Goal: Find specific fact: Find specific fact

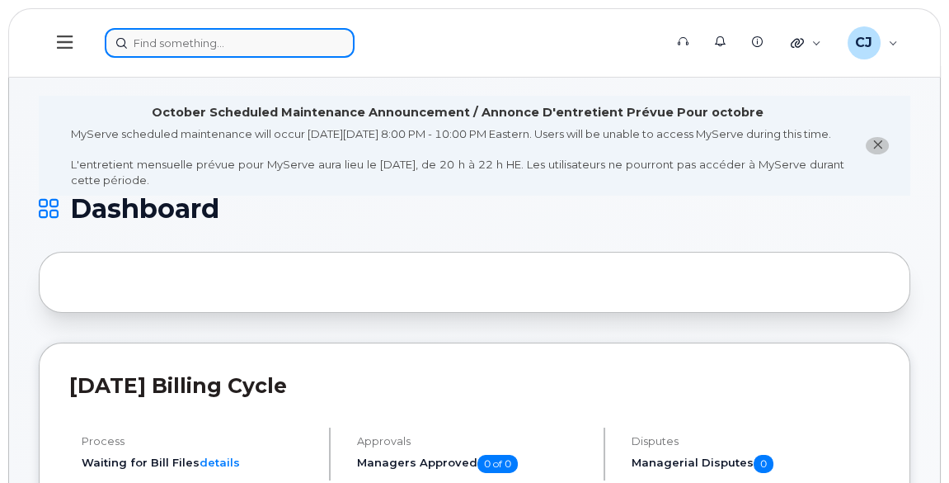
click at [273, 40] on input at bounding box center [230, 43] width 250 height 30
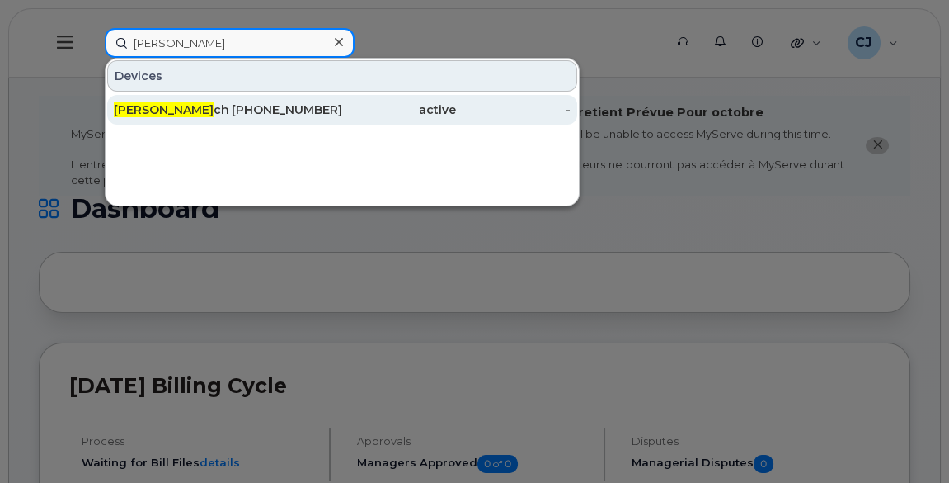
type input "jacques va"
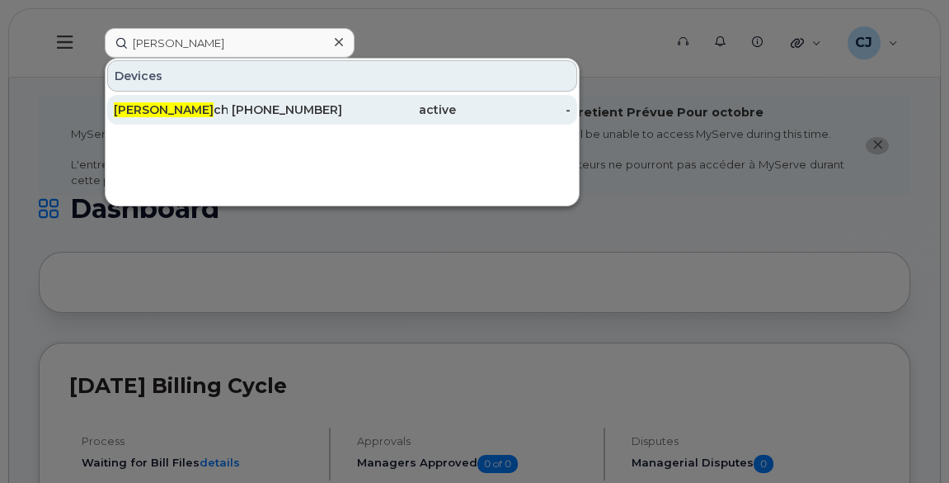
click at [243, 106] on div "514-240-4674" at bounding box center [285, 109] width 114 height 16
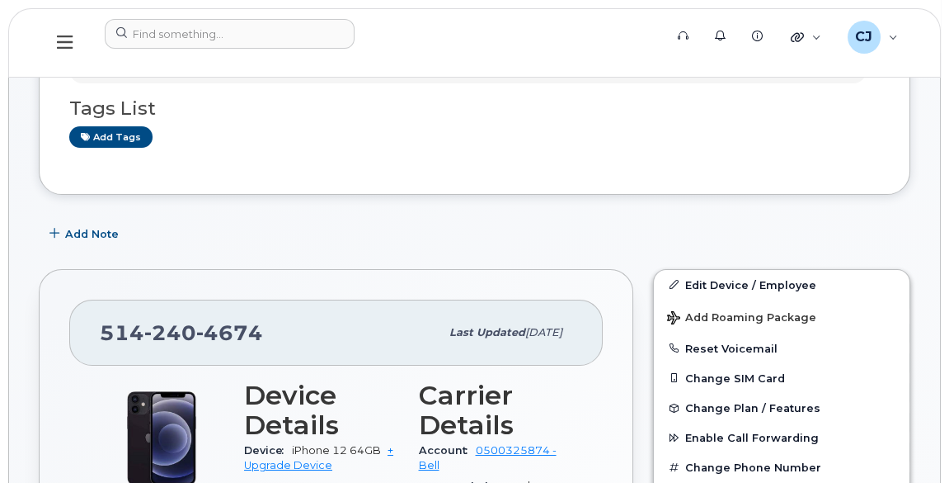
scroll to position [296, 0]
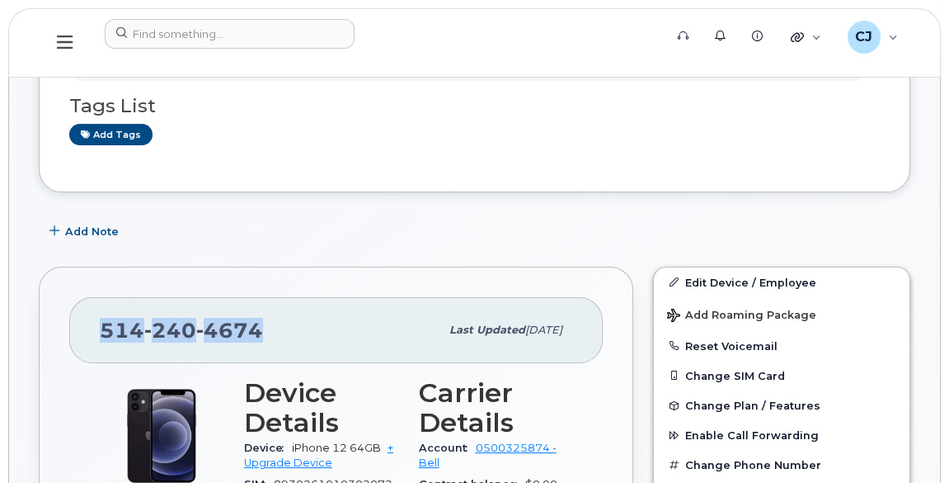
drag, startPoint x: 272, startPoint y: 328, endPoint x: 100, endPoint y: 330, distance: 172.4
click at [100, 330] on div "[PHONE_NUMBER]" at bounding box center [270, 330] width 340 height 35
copy span "[PHONE_NUMBER]"
